Goal: Transaction & Acquisition: Purchase product/service

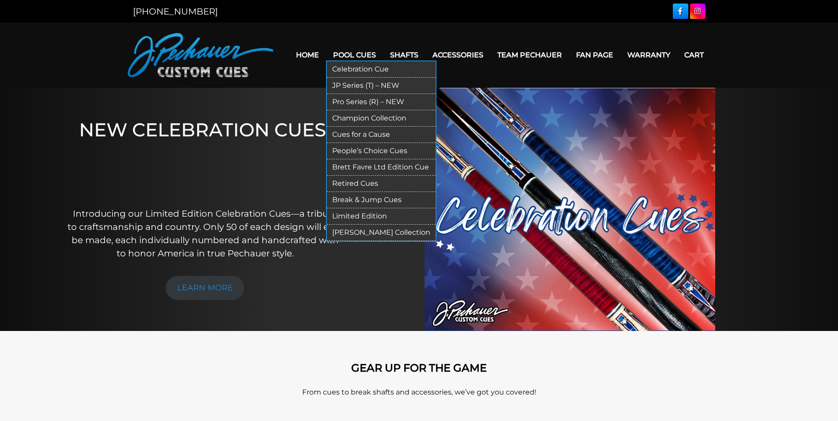
click at [361, 202] on link "Break & Jump Cues" at bounding box center [381, 200] width 109 height 16
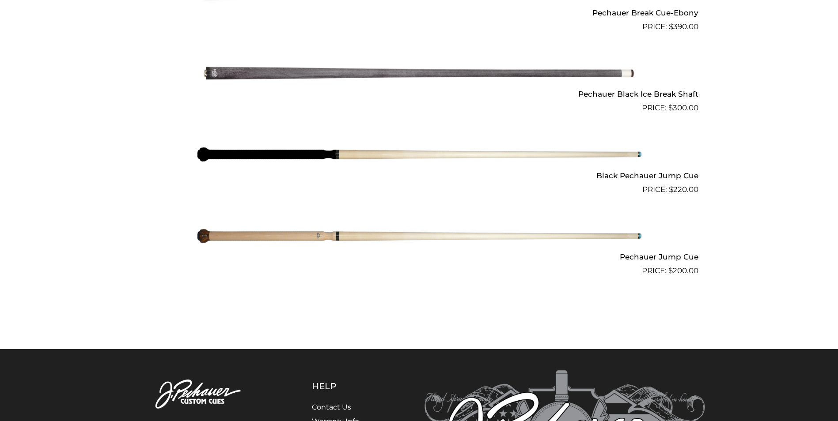
scroll to position [708, 0]
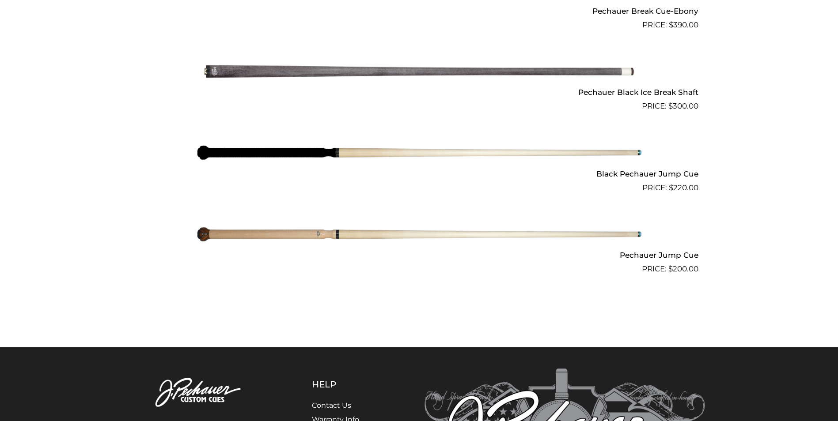
click at [552, 152] on img at bounding box center [419, 153] width 446 height 74
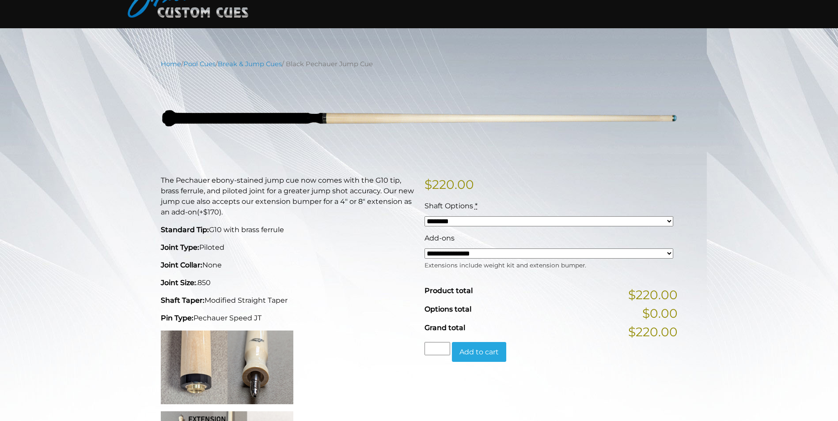
scroll to position [59, 0]
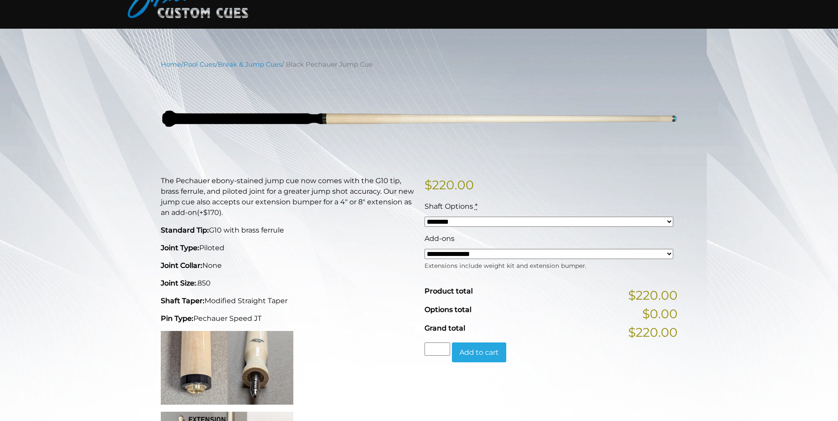
click at [619, 220] on select "******** ******** ********" at bounding box center [548, 222] width 249 height 10
click at [616, 202] on div "Shaft Options *" at bounding box center [548, 206] width 249 height 11
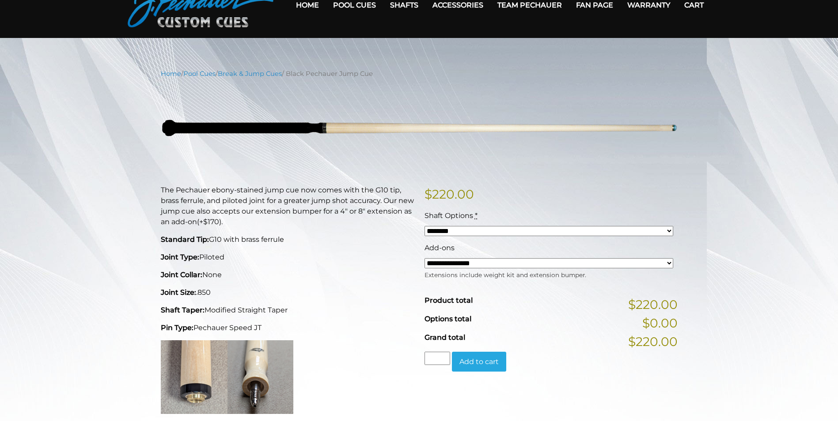
scroll to position [0, 0]
